Goal: Transaction & Acquisition: Purchase product/service

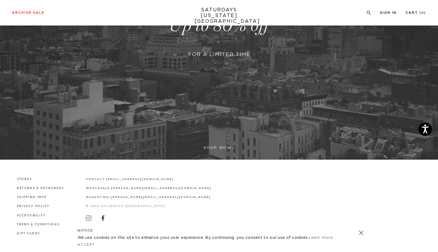
scroll to position [143, 0]
click at [212, 148] on link at bounding box center [219, 26] width 438 height 268
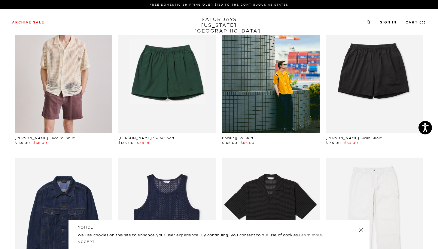
scroll to position [439, 0]
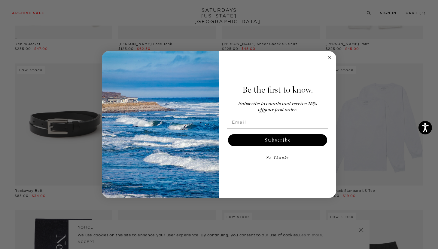
click at [329, 56] on circle "Close dialog" at bounding box center [329, 57] width 7 height 7
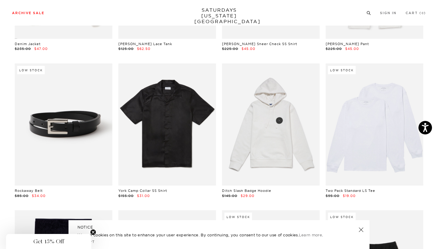
click at [368, 14] on icon at bounding box center [369, 13] width 5 height 4
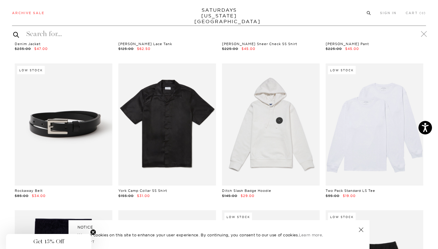
click at [368, 12] on icon at bounding box center [369, 13] width 5 height 4
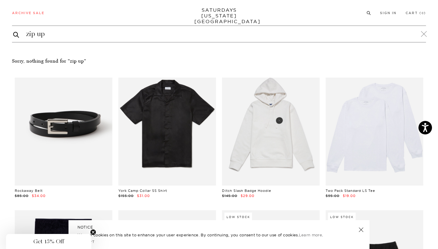
type input "zip up"
click at [16, 34] on button "submit" at bounding box center [16, 34] width 6 height 7
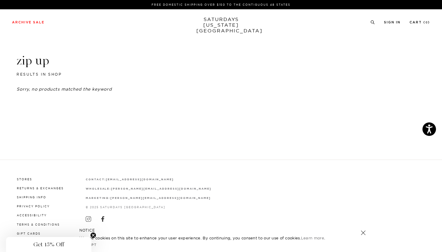
click at [365, 17] on div "Archive Sale Men's Tees Shirts Shorts Swim Knitwear Pants Sweats Women's" at bounding box center [221, 22] width 442 height 26
click at [371, 20] on icon at bounding box center [372, 22] width 5 height 4
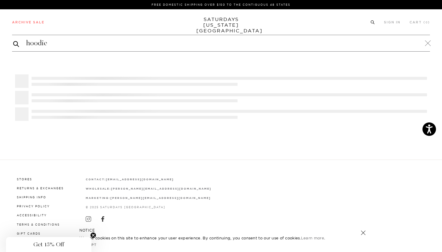
type input "hoodie"
click at [16, 44] on button "submit" at bounding box center [16, 43] width 6 height 7
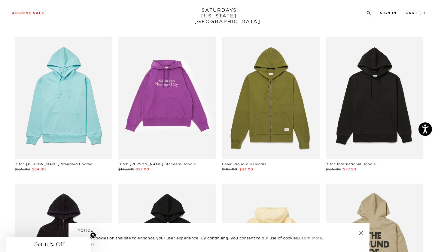
scroll to position [333, 0]
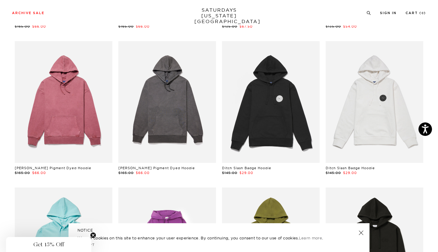
click at [162, 106] on link at bounding box center [167, 102] width 98 height 122
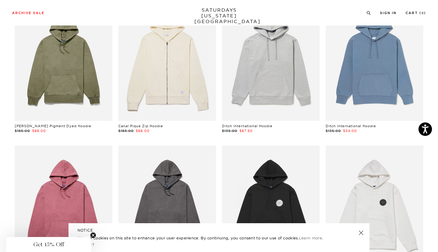
scroll to position [197, 0]
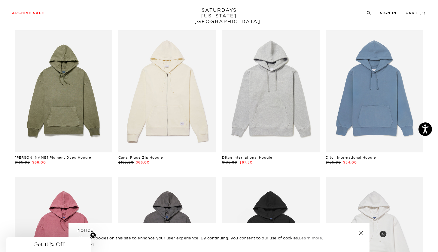
click at [168, 119] on link at bounding box center [167, 91] width 98 height 122
click at [266, 119] on link at bounding box center [271, 91] width 98 height 122
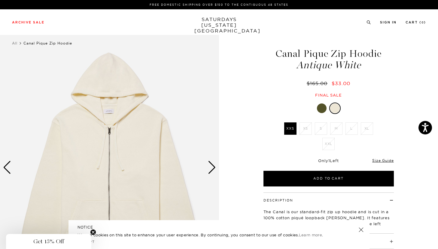
click at [211, 165] on div "Next slide" at bounding box center [212, 167] width 8 height 13
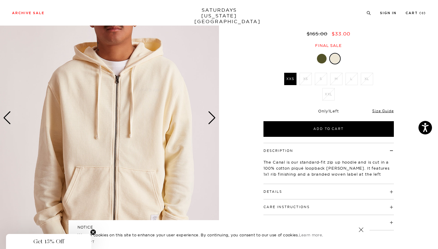
scroll to position [23, 0]
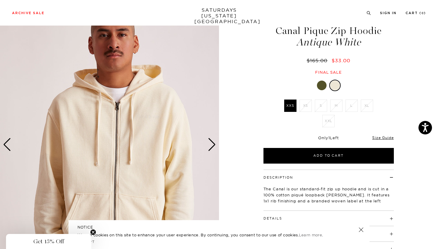
click at [305, 106] on li "XS" at bounding box center [305, 105] width 15 height 12
click at [319, 110] on li "S" at bounding box center [321, 105] width 15 height 12
click at [325, 85] on div at bounding box center [322, 86] width 10 height 10
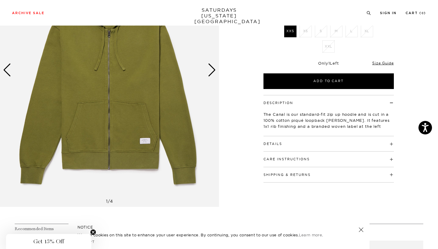
scroll to position [97, 0]
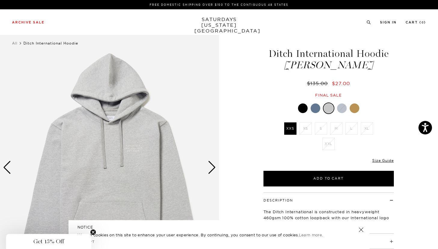
click at [330, 124] on li "M" at bounding box center [336, 128] width 15 height 12
click at [335, 129] on li "M" at bounding box center [336, 128] width 15 height 12
click at [305, 127] on li "XS" at bounding box center [305, 128] width 15 height 12
click at [320, 106] on link at bounding box center [316, 108] width 10 height 10
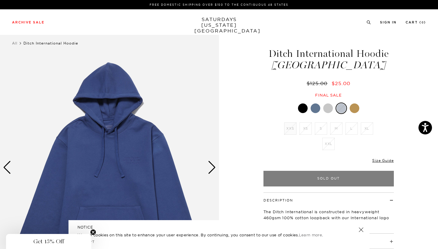
click at [304, 96] on div "Final sale" at bounding box center [329, 95] width 132 height 5
click at [304, 106] on div at bounding box center [303, 108] width 10 height 10
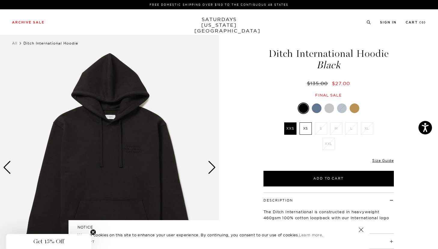
click at [342, 103] on div at bounding box center [342, 108] width 10 height 10
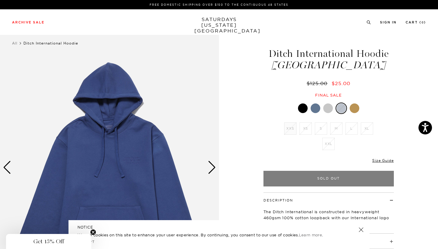
click at [356, 105] on div at bounding box center [355, 108] width 10 height 10
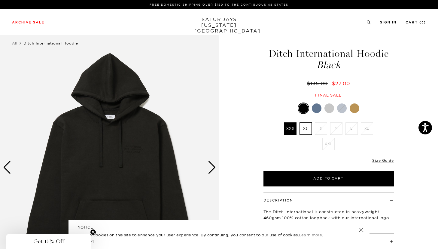
click at [364, 19] on div "Archive Sale Men's Tees Shirts Shorts Swim Knitwear Pants Sweats Women's" at bounding box center [219, 22] width 438 height 26
click at [370, 22] on icon at bounding box center [369, 22] width 5 height 4
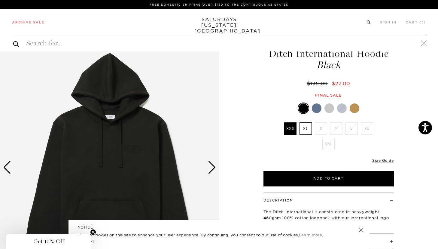
click at [368, 22] on icon at bounding box center [369, 22] width 5 height 4
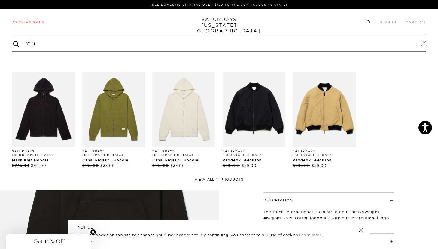
type input "zip"
click at [59, 125] on img "Products: Mesh Knit Hoodie" at bounding box center [43, 109] width 63 height 75
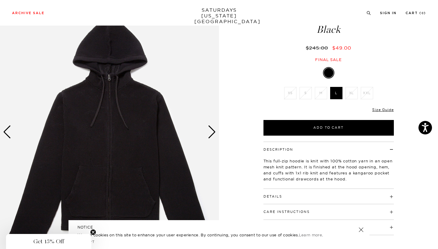
scroll to position [49, 0]
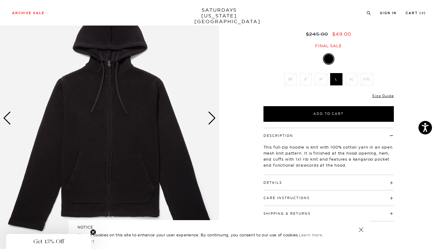
click at [211, 118] on div "Next slide" at bounding box center [212, 118] width 8 height 13
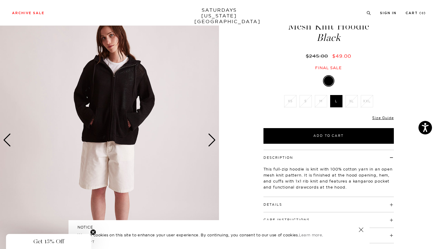
scroll to position [27, 0]
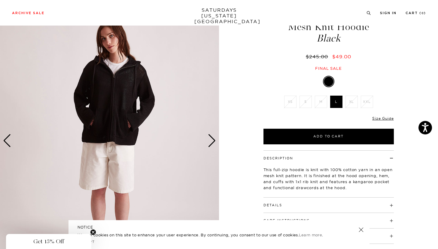
click at [209, 142] on div "Next slide" at bounding box center [212, 140] width 8 height 13
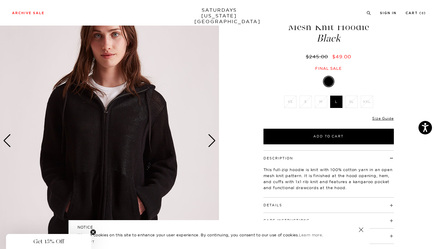
click at [209, 142] on div "Next slide" at bounding box center [212, 140] width 8 height 13
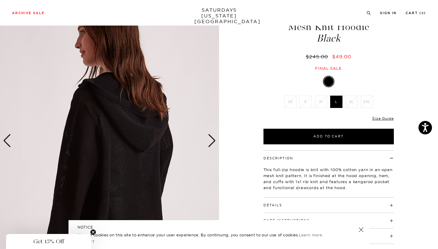
click at [209, 142] on div "Next slide" at bounding box center [212, 140] width 8 height 13
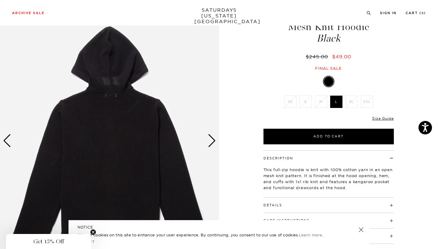
click at [209, 142] on div "Next slide" at bounding box center [212, 140] width 8 height 13
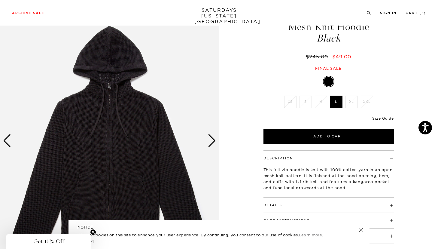
click at [209, 142] on div "Next slide" at bounding box center [212, 140] width 8 height 13
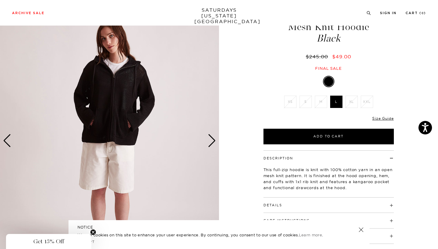
click at [209, 142] on div "Next slide" at bounding box center [212, 140] width 8 height 13
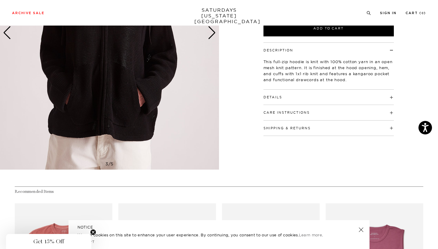
scroll to position [152, 0]
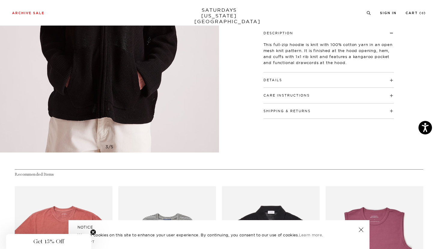
click at [276, 75] on h4 "Details" at bounding box center [329, 77] width 130 height 10
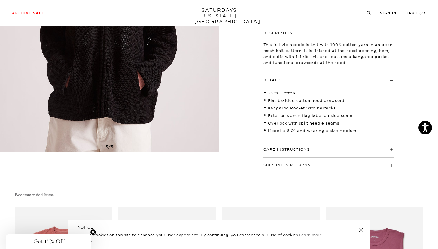
click at [281, 151] on div "Care Instructions Machine Wash Cold Do Not Bleach Do Not Tumble Dry Lay Flat To…" at bounding box center [329, 149] width 130 height 15
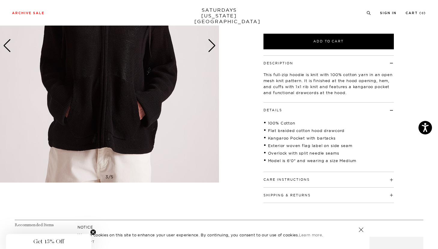
scroll to position [121, 0]
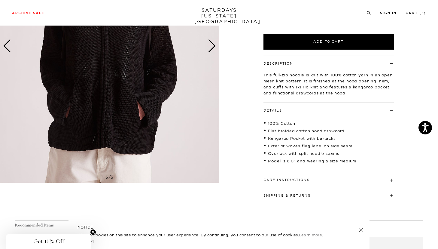
click at [309, 180] on button "Care Instructions" at bounding box center [287, 179] width 46 height 3
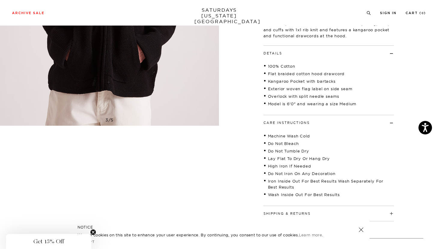
scroll to position [267, 0]
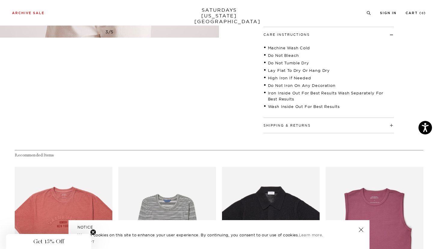
click at [315, 121] on h4 "Shipping & Returns" at bounding box center [329, 123] width 130 height 10
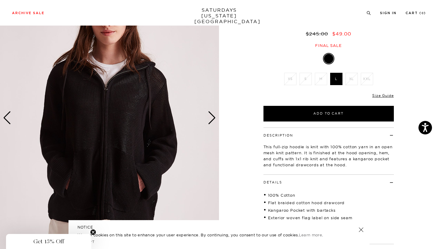
scroll to position [14, 0]
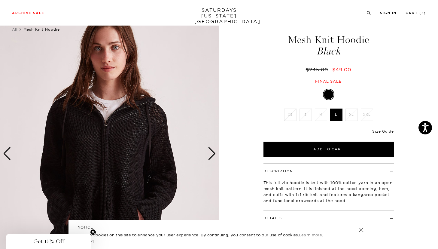
click at [386, 131] on link "Size Guide" at bounding box center [382, 131] width 21 height 5
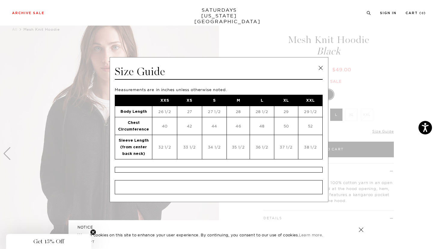
click at [318, 69] on link at bounding box center [320, 67] width 9 height 9
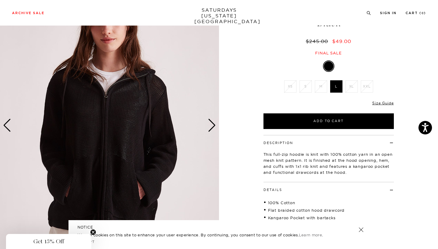
scroll to position [45, 0]
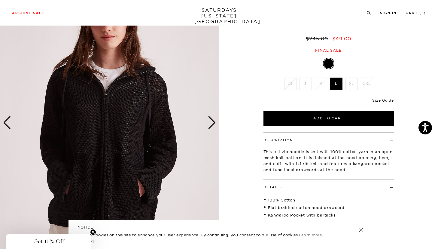
click at [212, 125] on div "Next slide" at bounding box center [212, 122] width 8 height 13
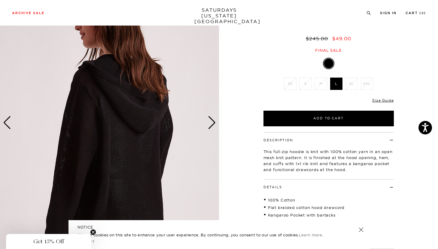
click at [212, 125] on div "Next slide" at bounding box center [212, 122] width 8 height 13
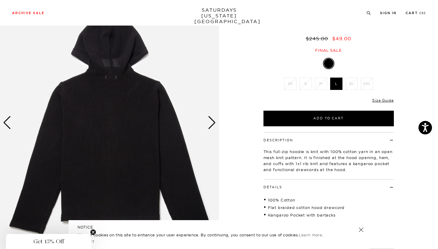
click at [212, 125] on div "Next slide" at bounding box center [212, 122] width 8 height 13
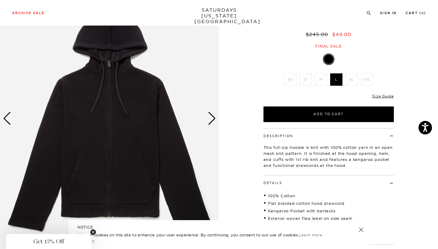
scroll to position [34, 0]
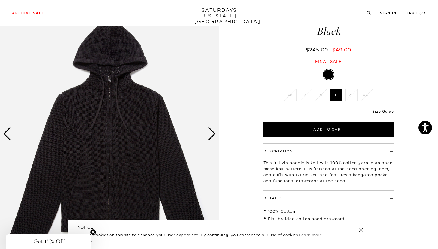
click at [210, 130] on div "Next slide" at bounding box center [212, 133] width 8 height 13
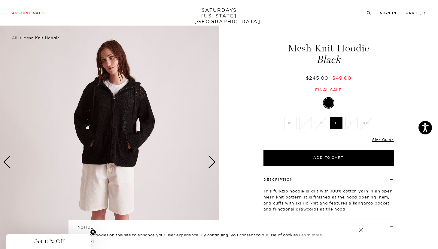
scroll to position [5, 0]
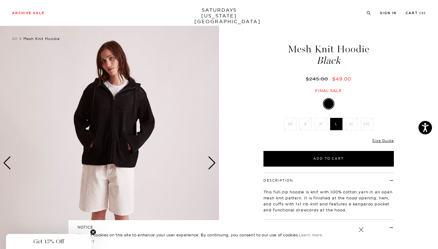
click at [212, 160] on div "Next slide" at bounding box center [212, 162] width 8 height 13
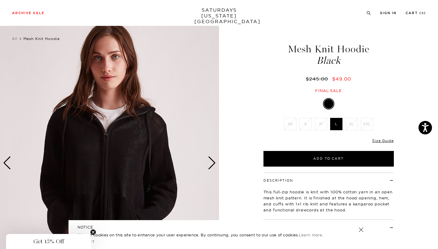
click at [212, 161] on div "Next slide" at bounding box center [212, 162] width 8 height 13
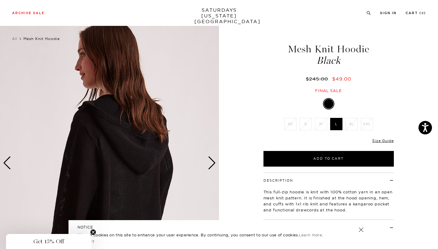
click at [212, 161] on div "Next slide" at bounding box center [212, 162] width 8 height 13
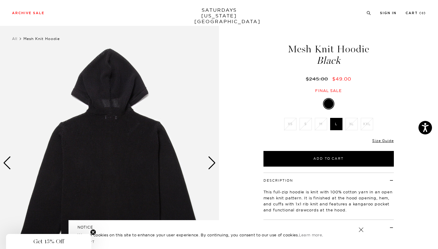
click at [212, 161] on div "Next slide" at bounding box center [212, 162] width 8 height 13
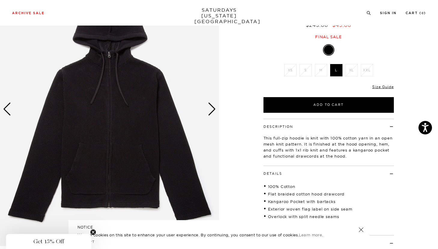
scroll to position [53, 0]
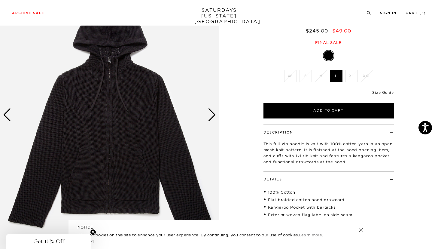
click at [380, 92] on link "Size Guide" at bounding box center [382, 92] width 21 height 5
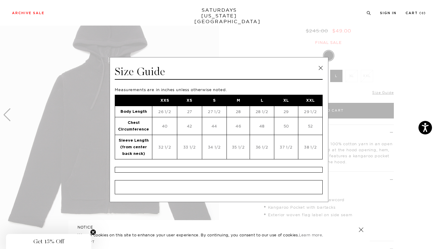
click at [318, 65] on link at bounding box center [320, 67] width 9 height 9
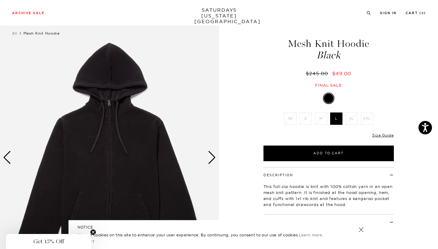
scroll to position [11, 0]
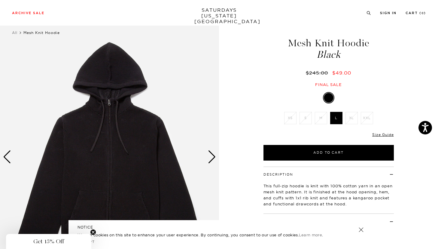
click at [210, 161] on div "Next slide" at bounding box center [212, 156] width 8 height 13
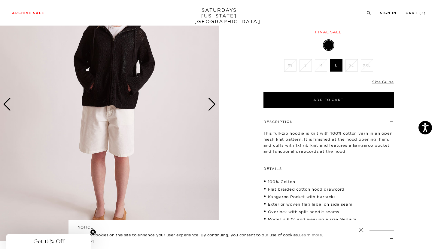
scroll to position [61, 0]
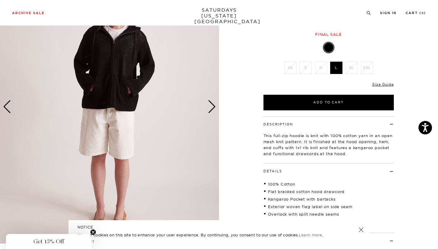
click at [209, 97] on img at bounding box center [109, 107] width 219 height 274
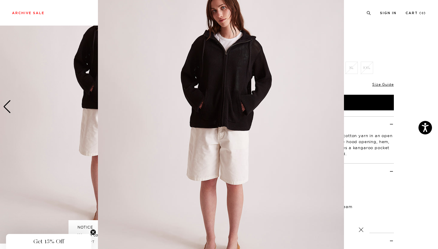
scroll to position [30, 0]
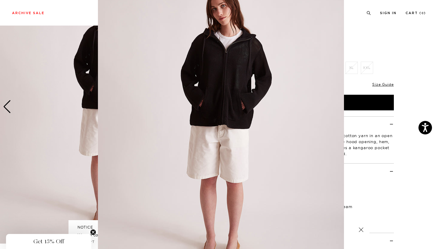
click at [378, 147] on figure at bounding box center [219, 124] width 438 height 249
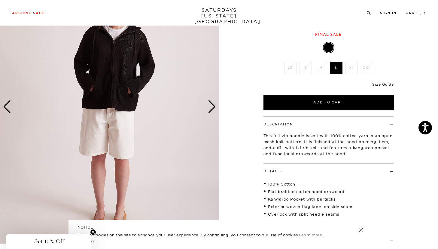
scroll to position [0, 0]
click at [211, 109] on div "Next slide" at bounding box center [212, 106] width 8 height 13
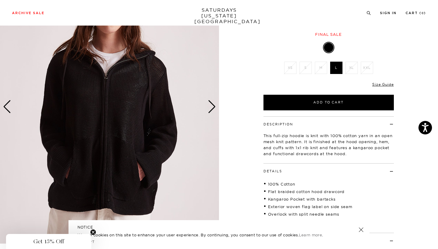
click at [211, 109] on div "Next slide" at bounding box center [212, 106] width 8 height 13
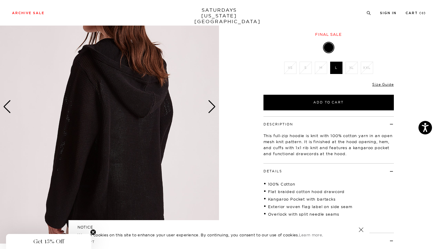
click at [211, 109] on div "Next slide" at bounding box center [212, 106] width 8 height 13
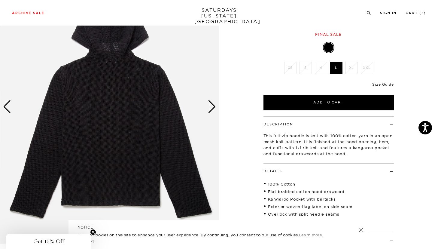
click at [212, 106] on div "Next slide" at bounding box center [212, 106] width 8 height 13
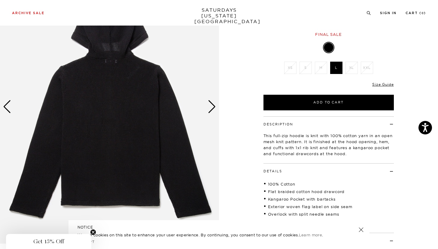
click at [213, 106] on div "Next slide" at bounding box center [212, 106] width 8 height 13
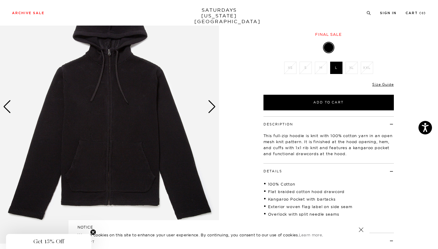
click at [213, 106] on div "Next slide" at bounding box center [212, 106] width 8 height 13
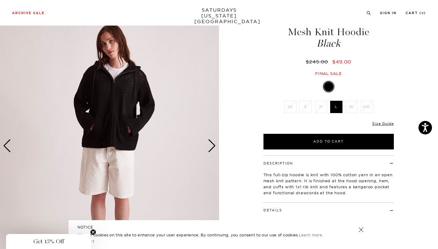
scroll to position [21, 0]
click at [129, 103] on img at bounding box center [109, 146] width 219 height 274
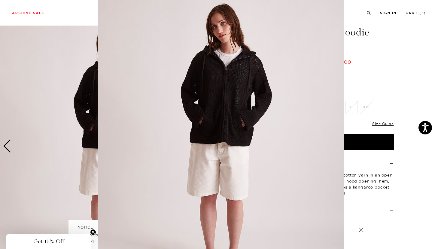
scroll to position [13, 0]
click at [375, 57] on figure at bounding box center [219, 124] width 438 height 249
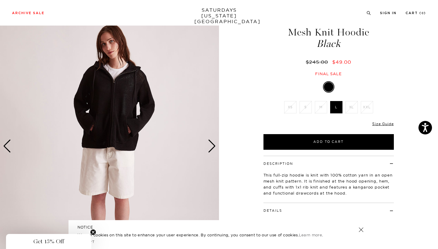
scroll to position [0, 0]
click at [209, 145] on div "Next slide" at bounding box center [212, 145] width 8 height 13
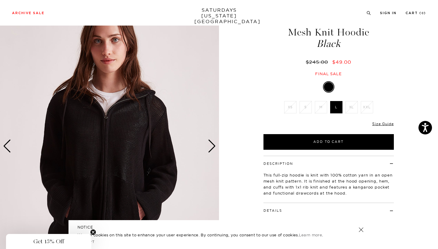
click at [210, 145] on div "Next slide" at bounding box center [212, 145] width 8 height 13
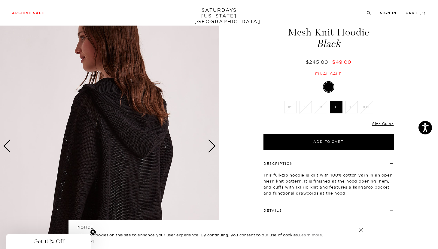
click at [210, 145] on div "Next slide" at bounding box center [212, 145] width 8 height 13
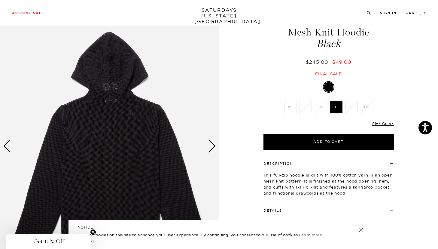
click at [210, 145] on div "Next slide" at bounding box center [212, 145] width 8 height 13
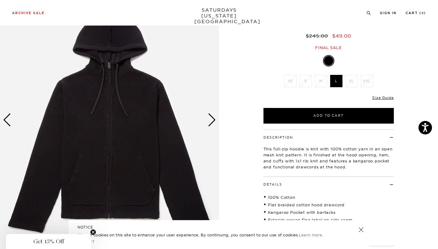
scroll to position [50, 0]
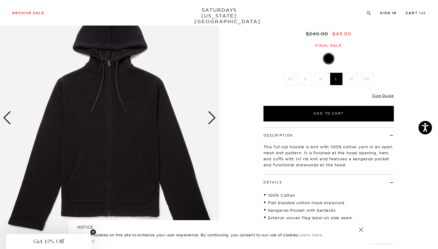
click at [211, 115] on div "Next slide" at bounding box center [212, 117] width 8 height 13
